Goal: Task Accomplishment & Management: Use online tool/utility

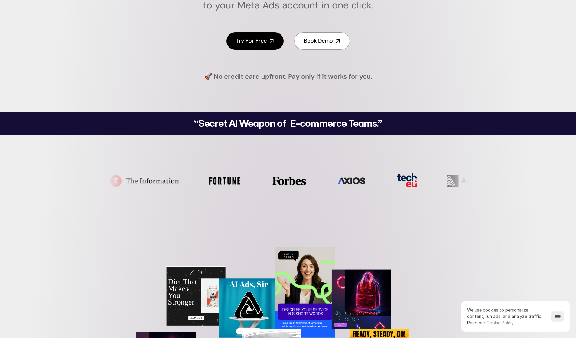
scroll to position [44, 0]
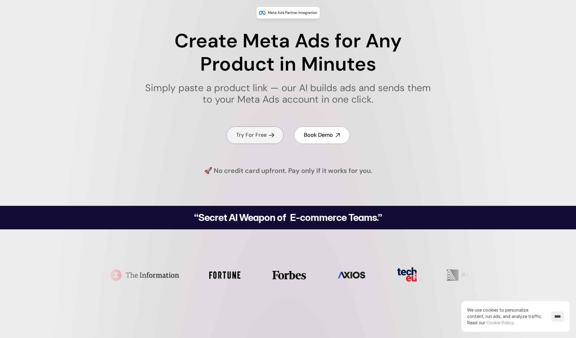
click at [255, 136] on h4 "Try For Free" at bounding box center [251, 135] width 31 height 8
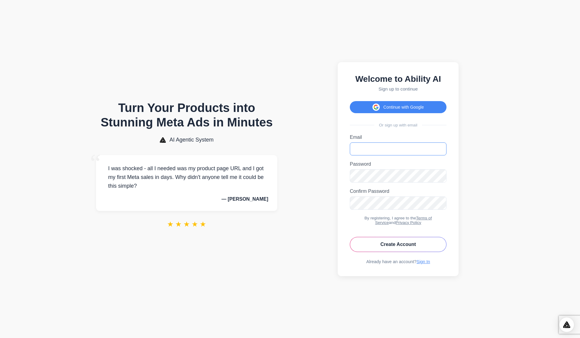
click at [368, 147] on input "Email" at bounding box center [398, 149] width 97 height 13
type input "**********"
click at [441, 176] on icon "Toggle password visibility" at bounding box center [440, 176] width 2 height 2
click at [405, 245] on button "Create Account" at bounding box center [398, 244] width 97 height 15
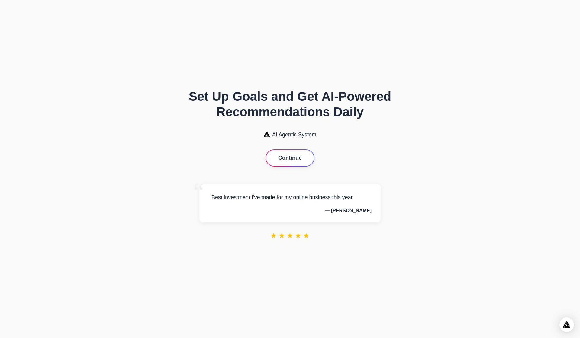
click at [286, 160] on button "Continue" at bounding box center [290, 158] width 48 height 16
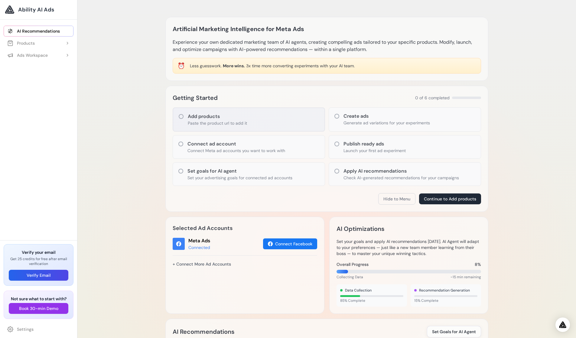
click at [180, 115] on icon at bounding box center [181, 117] width 6 height 6
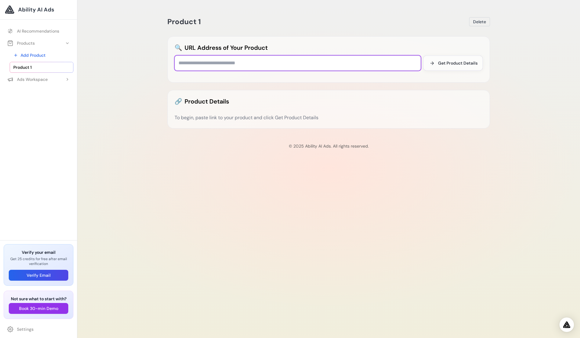
click at [251, 63] on input "text" at bounding box center [298, 63] width 246 height 15
type input "**********"
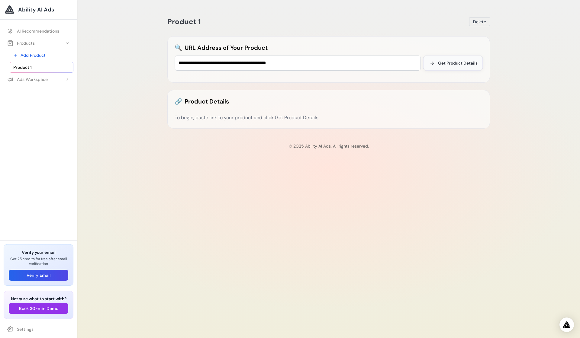
click at [456, 65] on span "Get Product Details" at bounding box center [458, 63] width 40 height 6
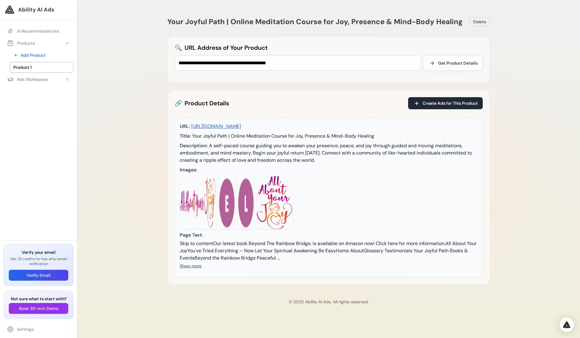
click at [193, 269] on button "Show more" at bounding box center [191, 266] width 22 height 6
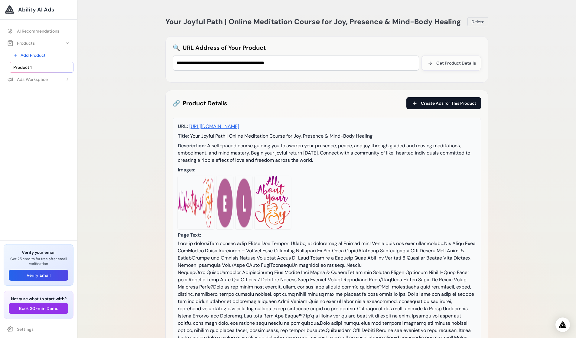
click at [442, 105] on span "Create Ads for This Product" at bounding box center [448, 103] width 55 height 6
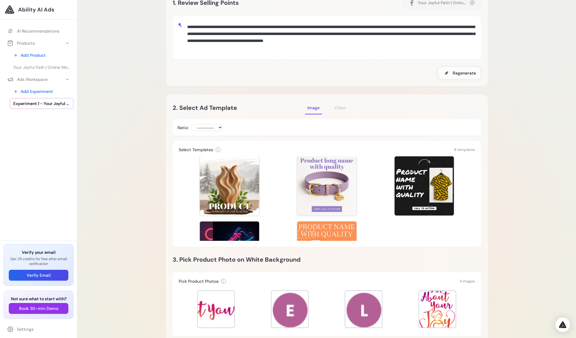
scroll to position [68, 0]
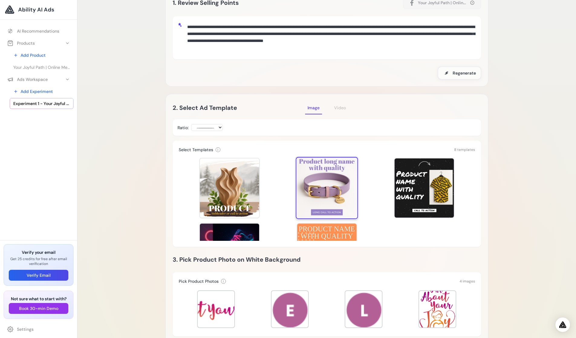
click at [324, 184] on div at bounding box center [327, 188] width 62 height 62
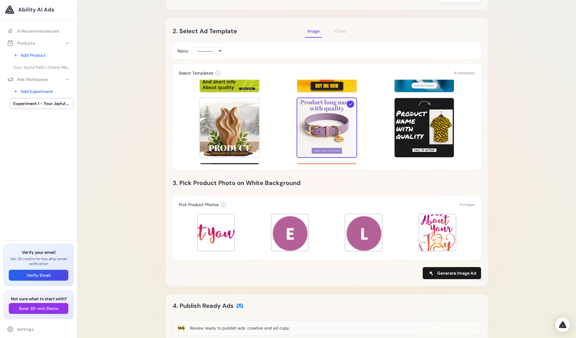
scroll to position [0, 0]
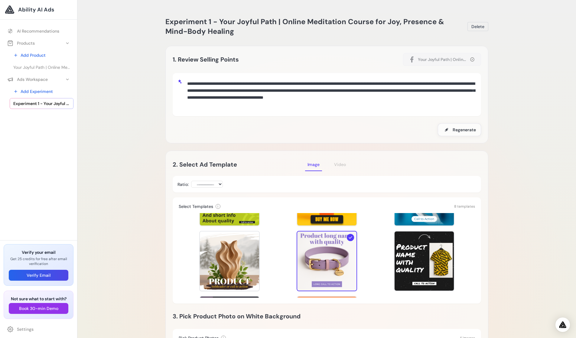
drag, startPoint x: 205, startPoint y: 106, endPoint x: 180, endPoint y: 82, distance: 34.0
click at [180, 82] on div "**********" at bounding box center [326, 95] width 299 height 34
